Goal: Use online tool/utility: Utilize a website feature to perform a specific function

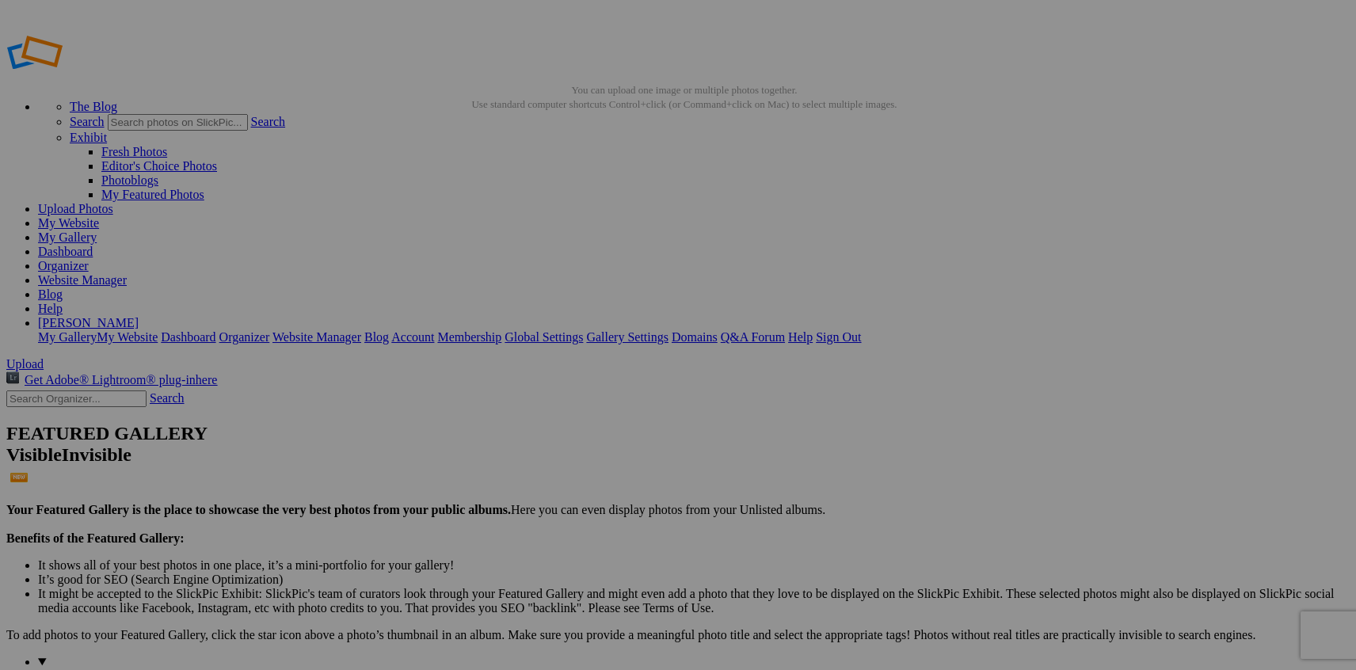
scroll to position [3, 0]
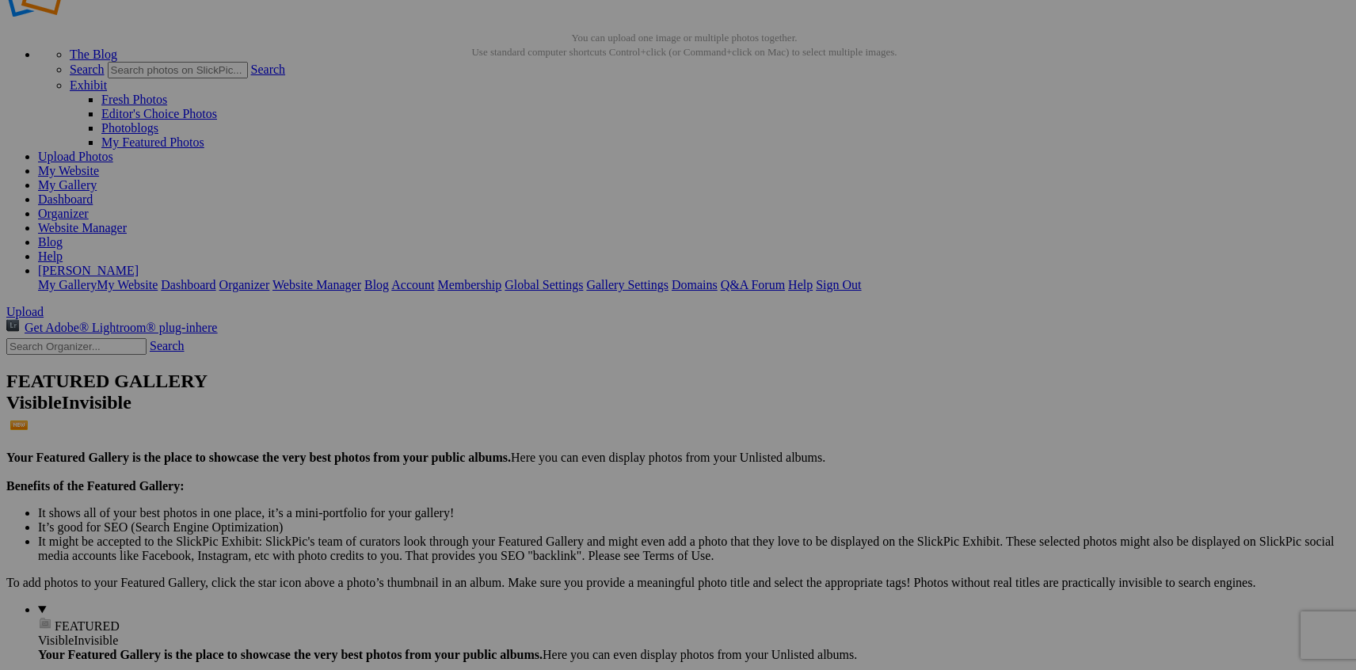
scroll to position [0, 0]
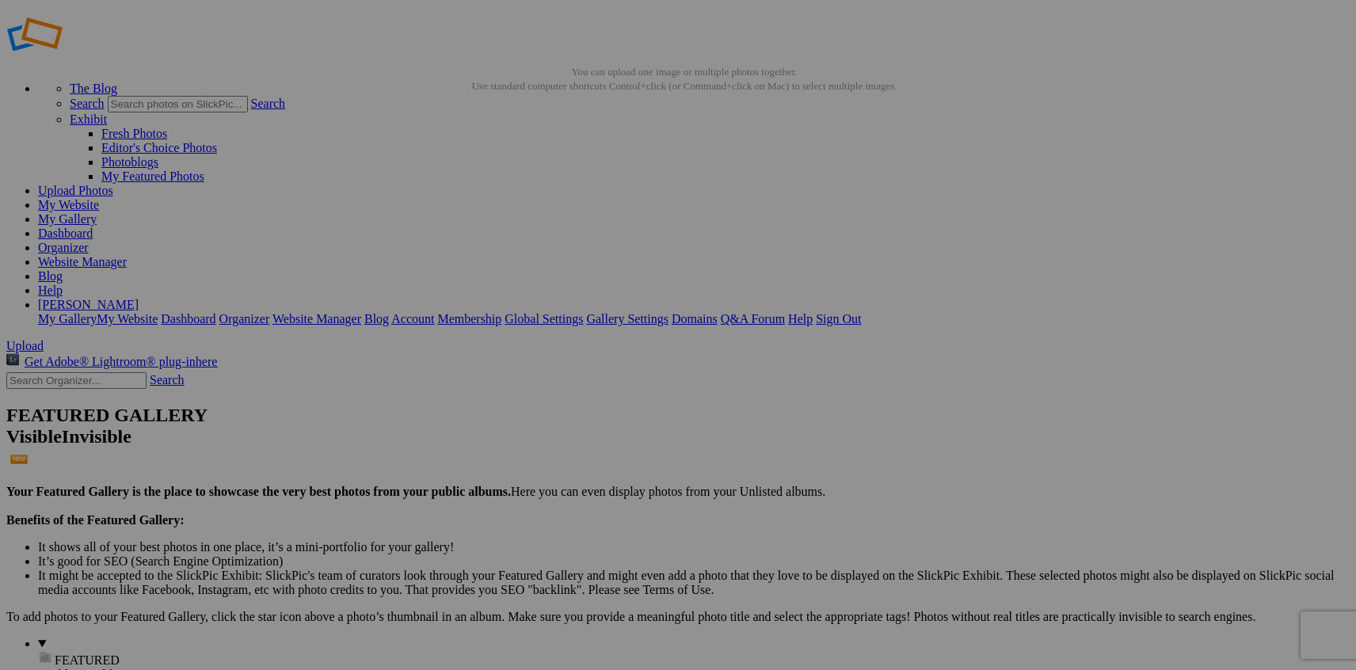
scroll to position [19, 0]
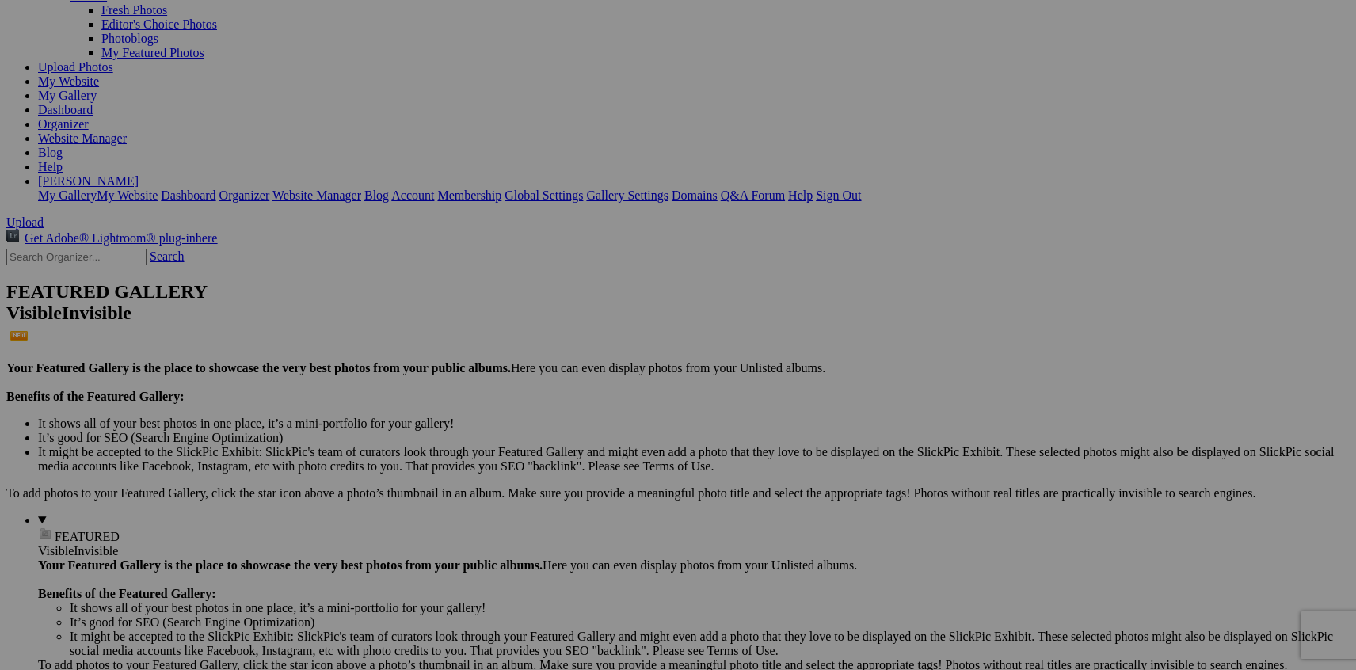
scroll to position [151, 0]
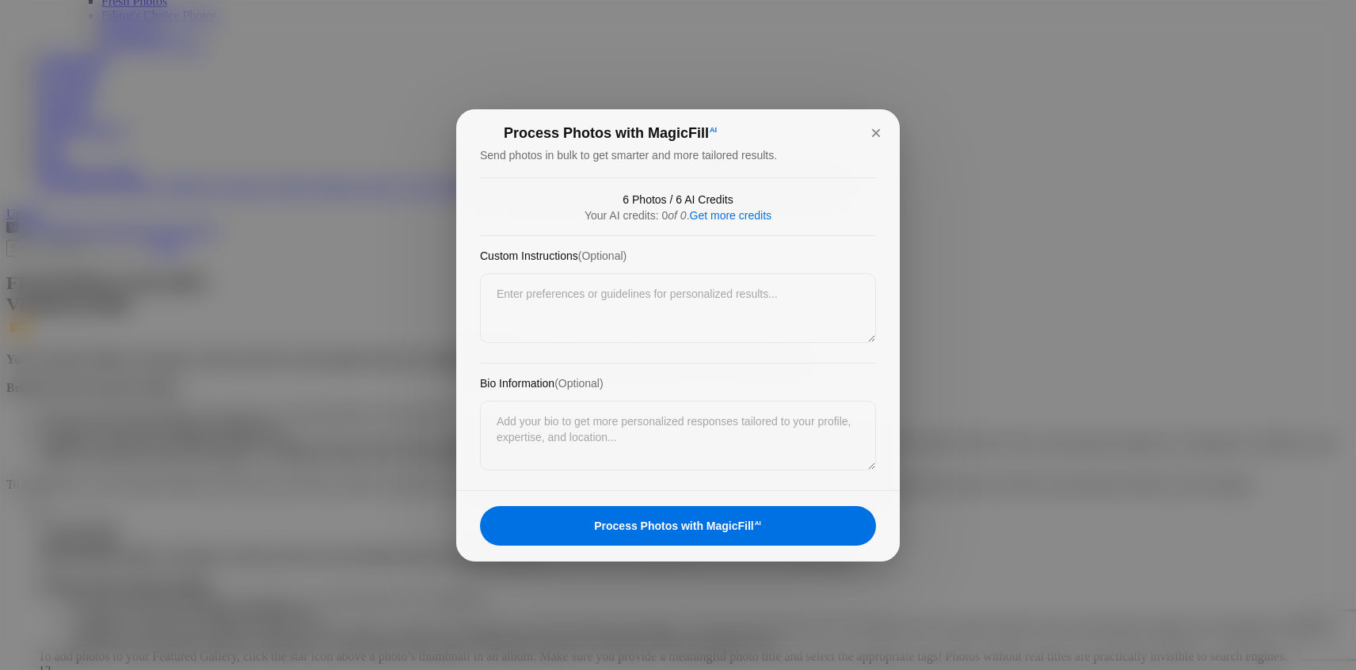
click at [722, 524] on div "Process Photos with MagicFill AI" at bounding box center [678, 526] width 396 height 40
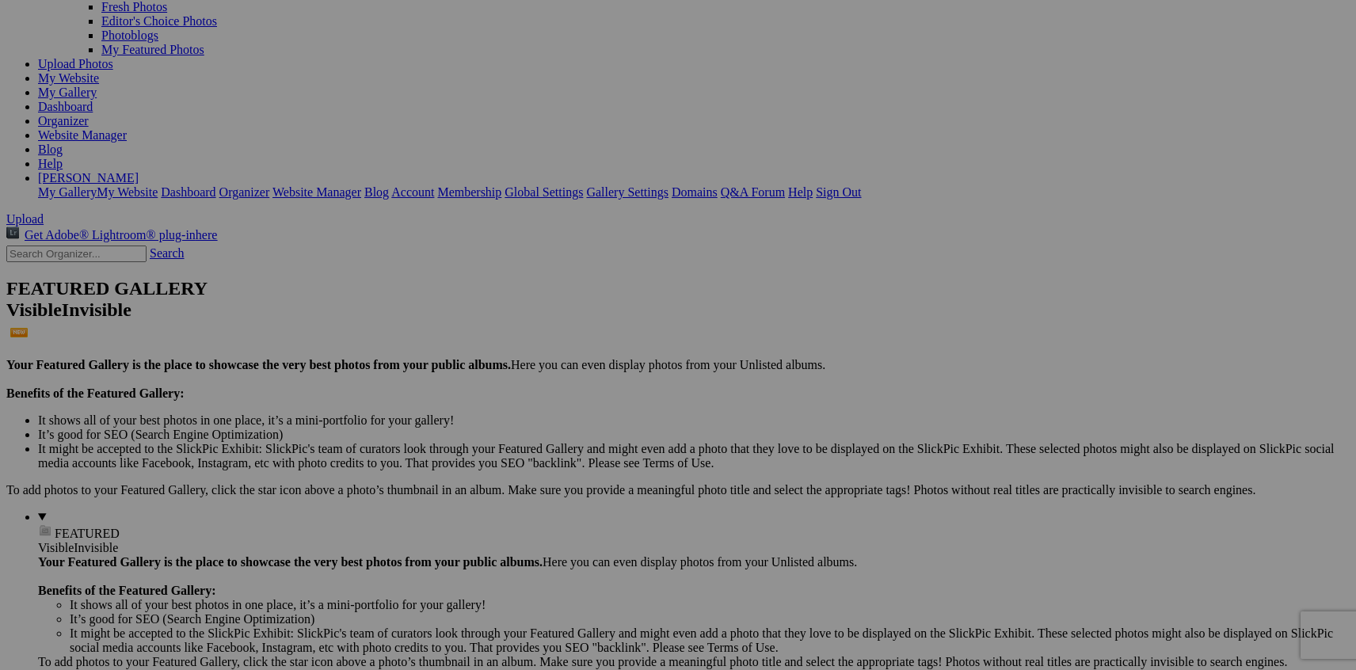
scroll to position [136, 0]
